Goal: Register for event/course

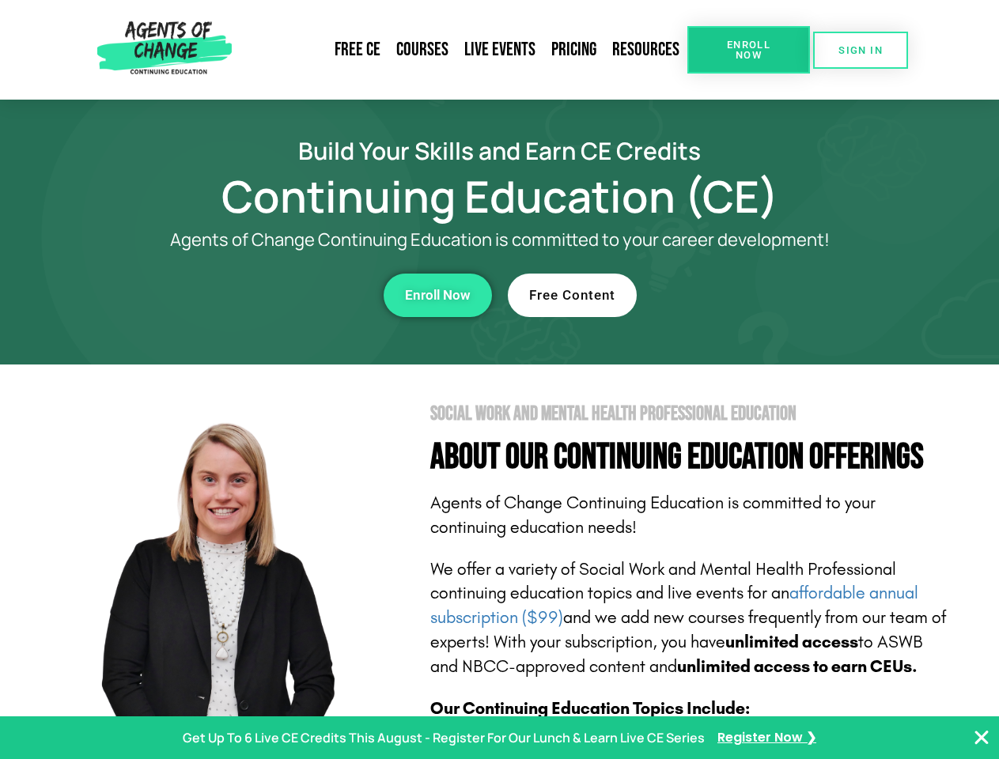
click at [499, 379] on section "Social Work and Mental Health Professional Education About Our Continuing Educa…" at bounding box center [499, 696] width 999 height 664
click at [748, 50] on span "Enroll Now" at bounding box center [748, 50] width 72 height 21
click at [860, 50] on span "SIGN IN" at bounding box center [860, 50] width 44 height 10
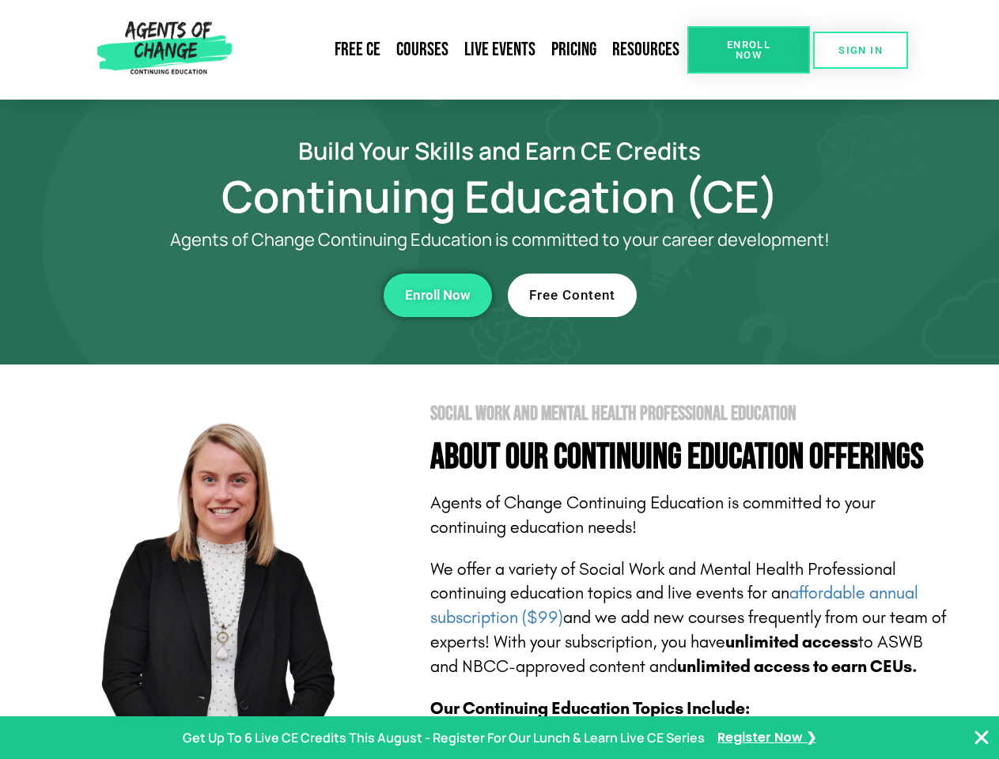
click at [274, 295] on div "Enroll Now" at bounding box center [274, 295] width 435 height 43
click at [437, 295] on span "Enroll Now" at bounding box center [438, 295] width 66 height 13
click at [725, 295] on div "Free Content" at bounding box center [725, 295] width 435 height 43
